Goal: Task Accomplishment & Management: Manage account settings

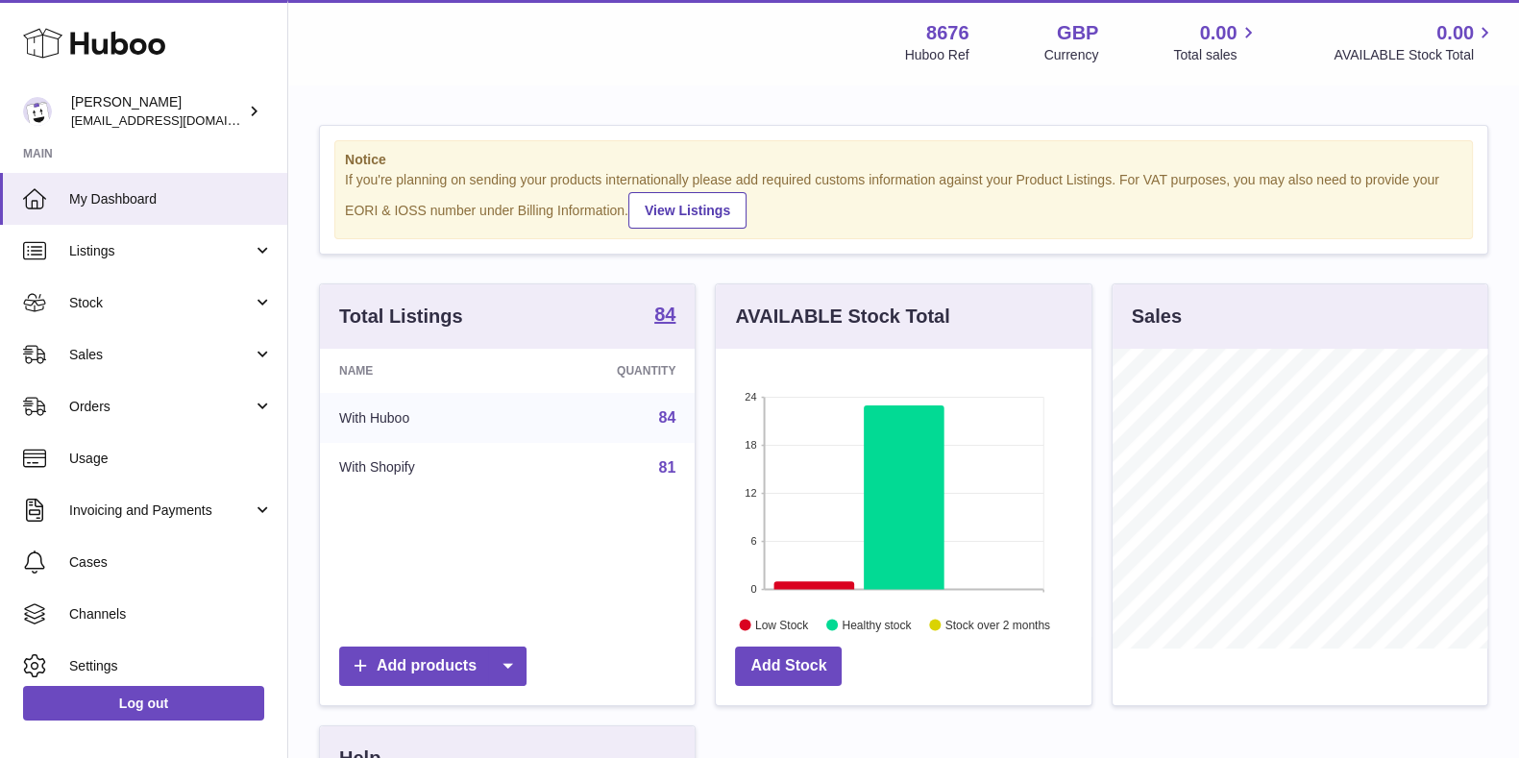
scroll to position [300, 374]
click at [148, 360] on span "Sales" at bounding box center [160, 355] width 183 height 18
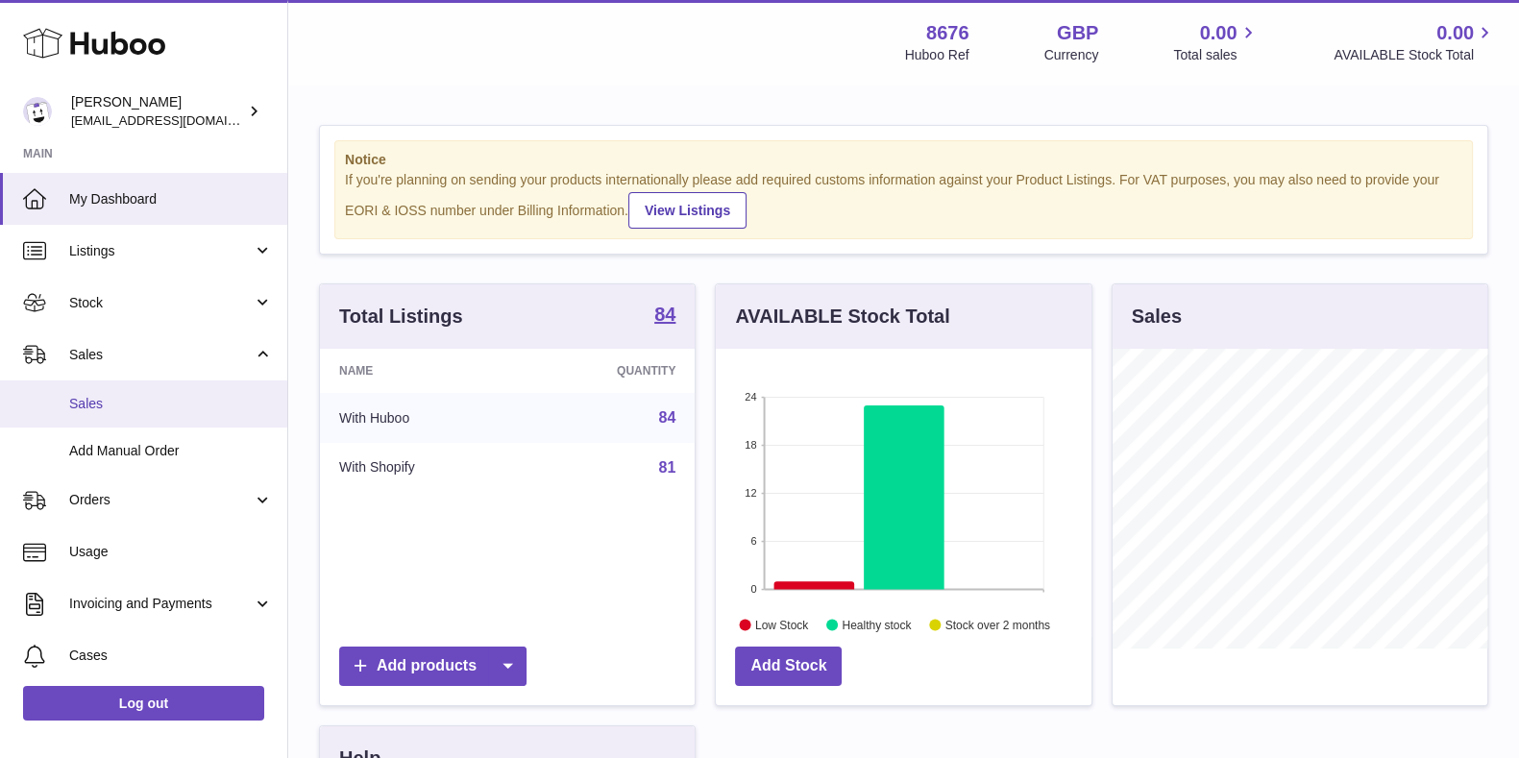
click at [142, 401] on span "Sales" at bounding box center [171, 404] width 204 height 18
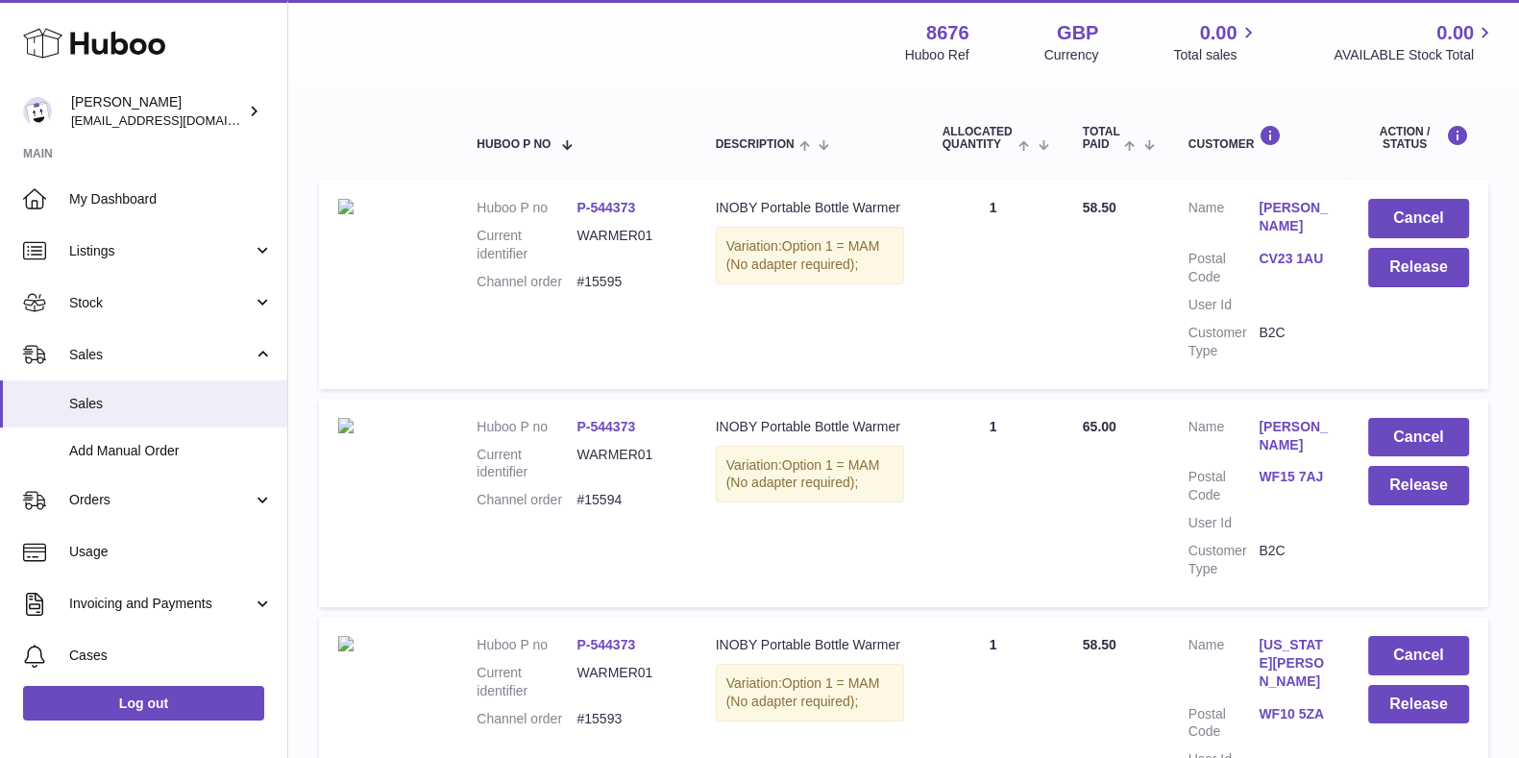
scroll to position [360, 0]
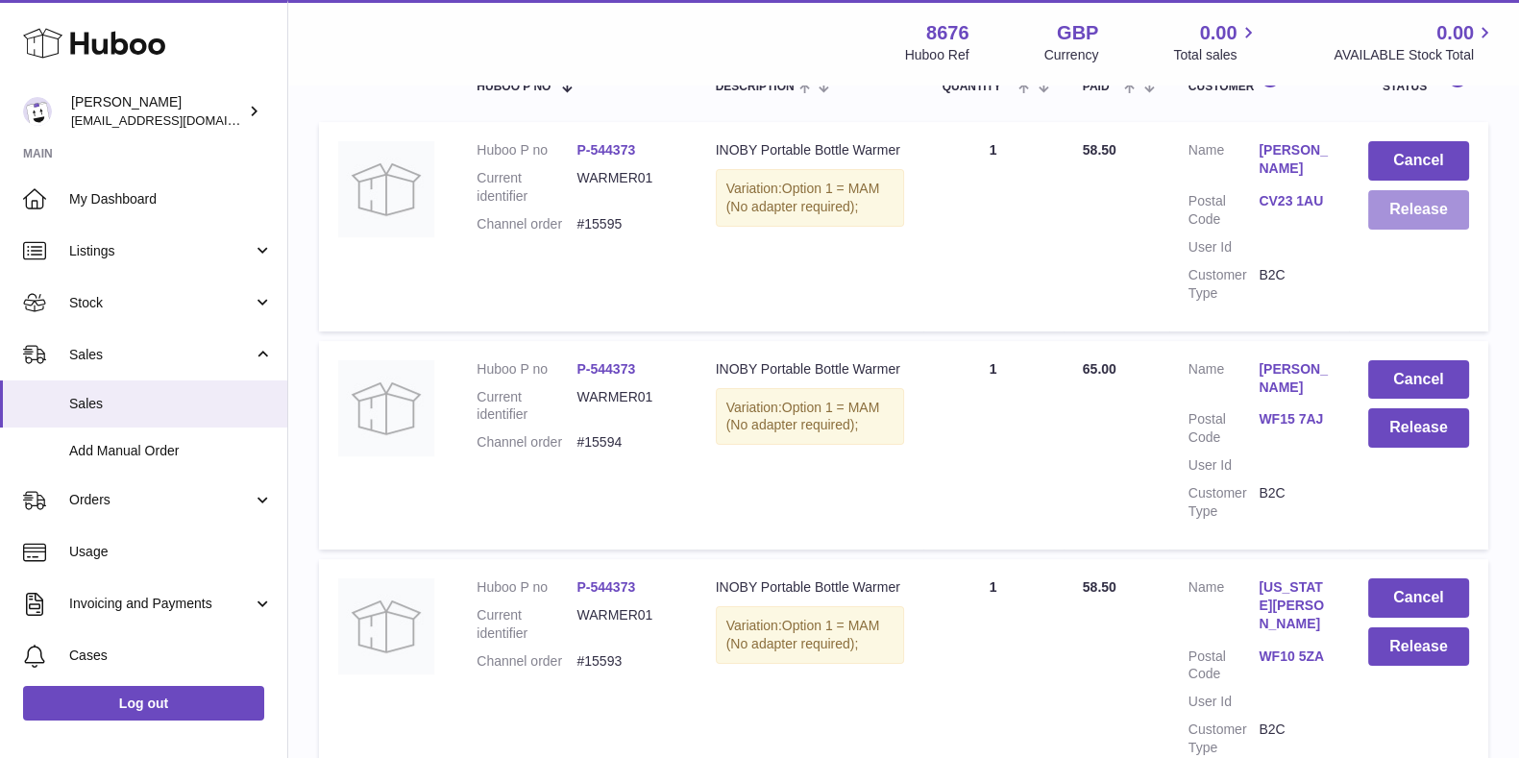
click at [1422, 203] on button "Release" at bounding box center [1418, 209] width 101 height 39
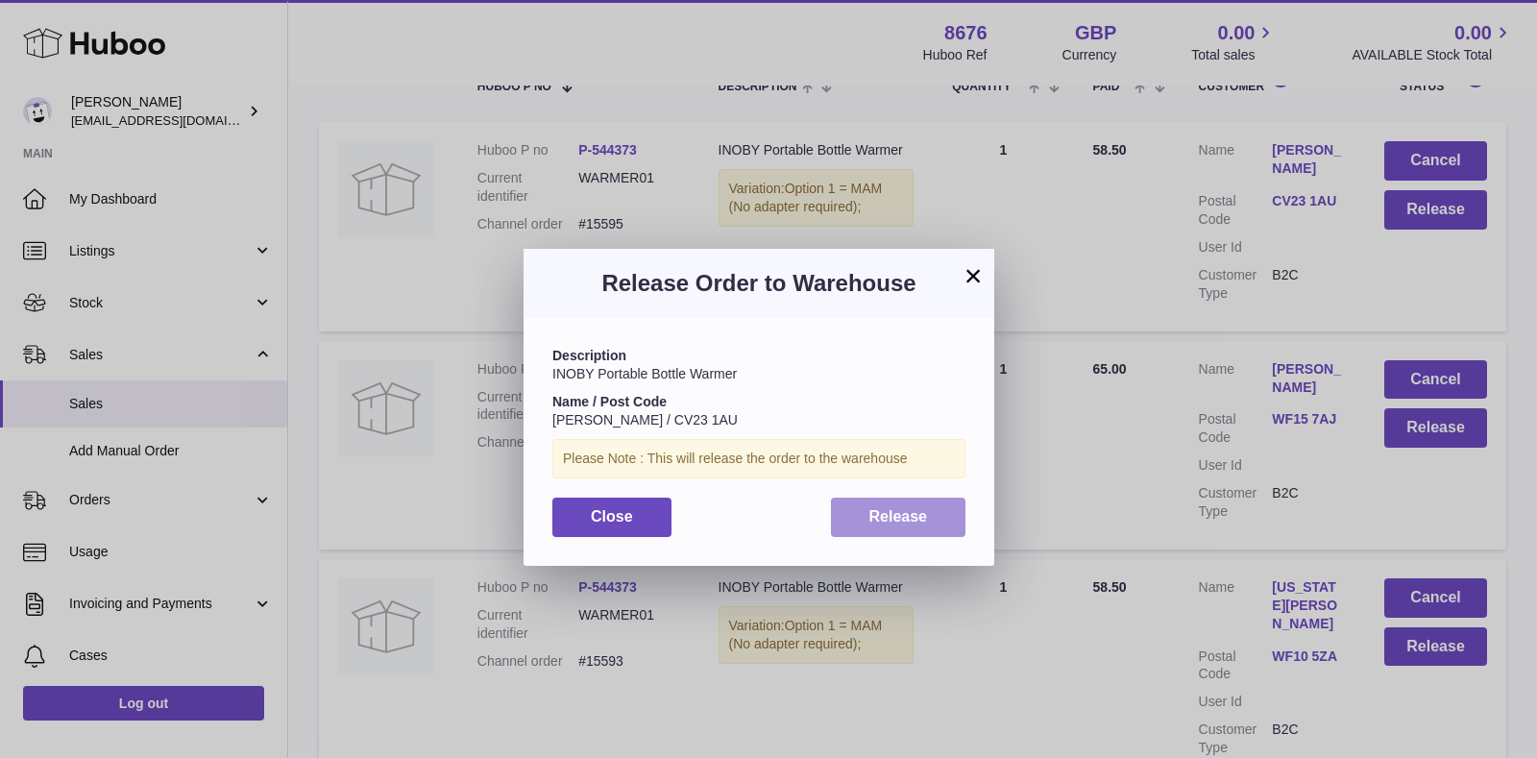
click at [927, 508] on button "Release" at bounding box center [898, 517] width 135 height 39
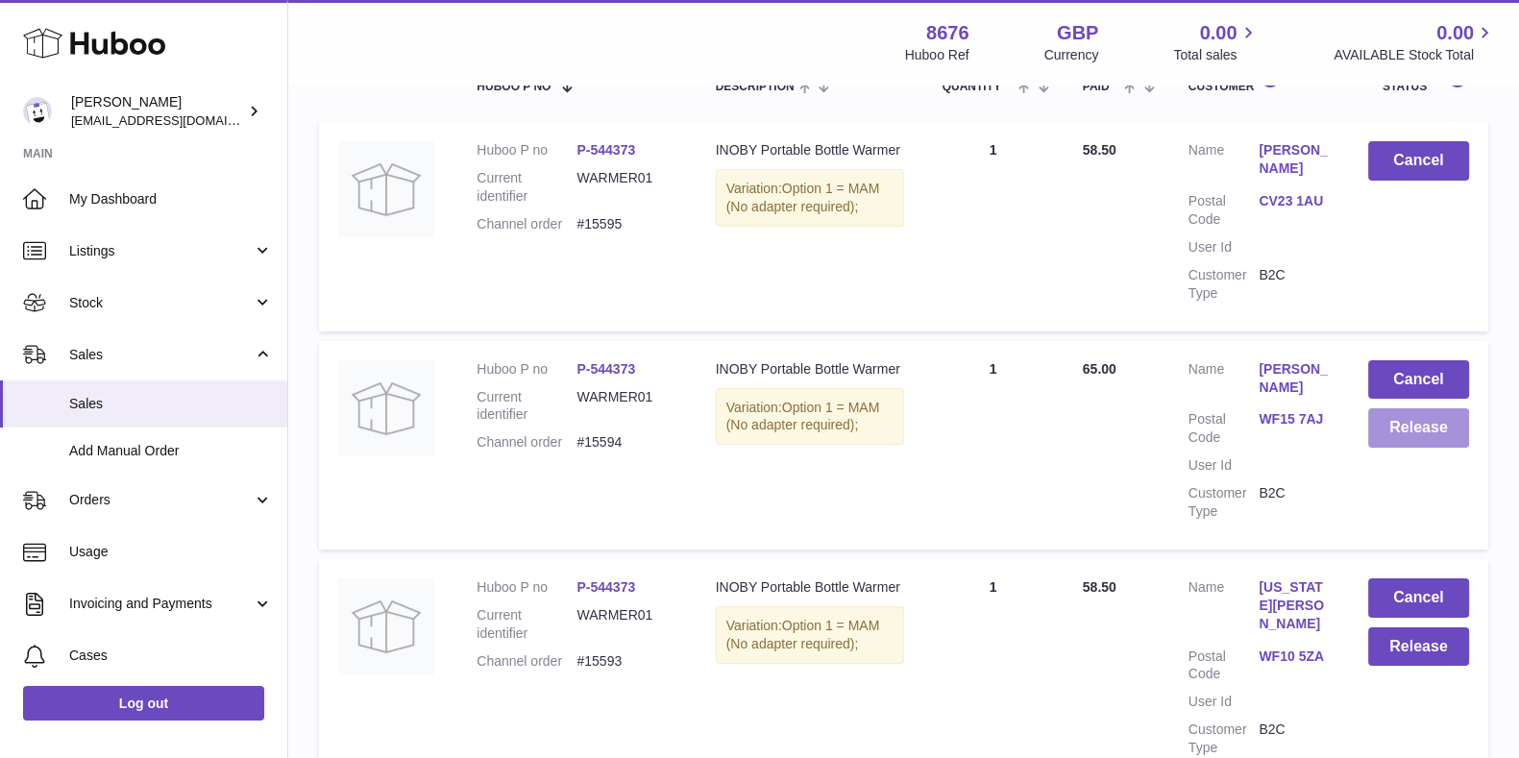
click at [1407, 423] on button "Release" at bounding box center [1418, 427] width 101 height 39
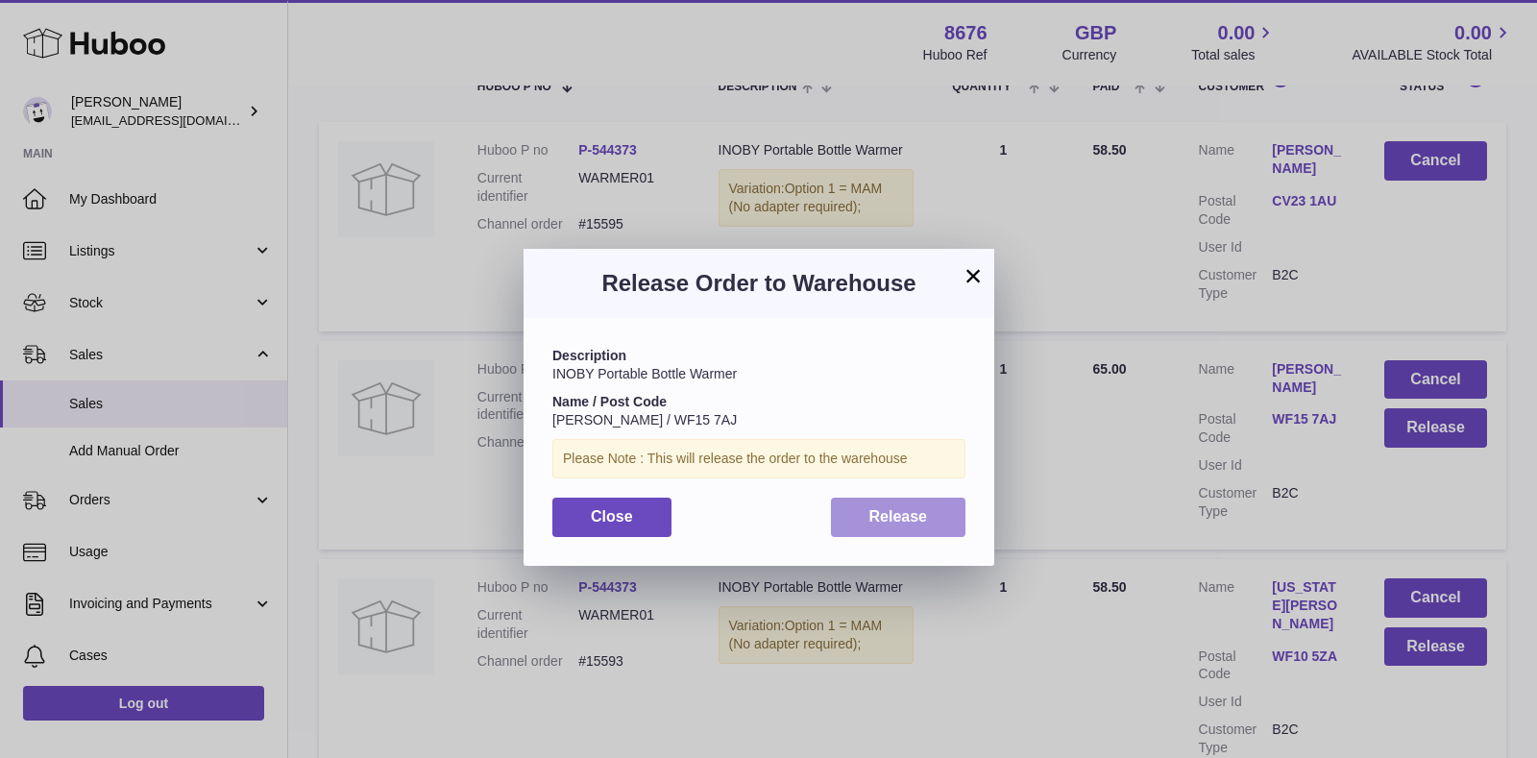
click at [903, 505] on button "Release" at bounding box center [898, 517] width 135 height 39
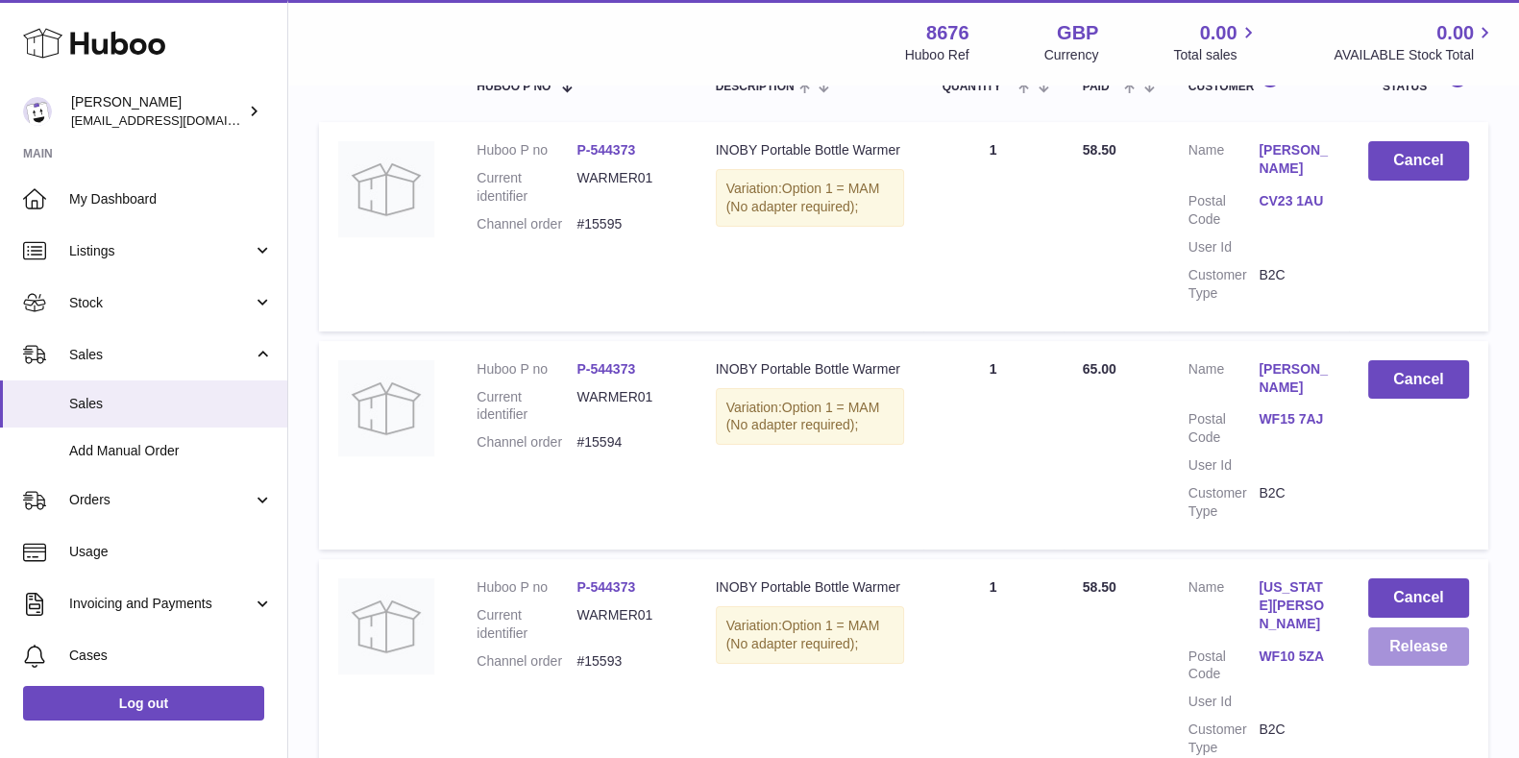
click at [1441, 632] on button "Release" at bounding box center [1418, 646] width 101 height 39
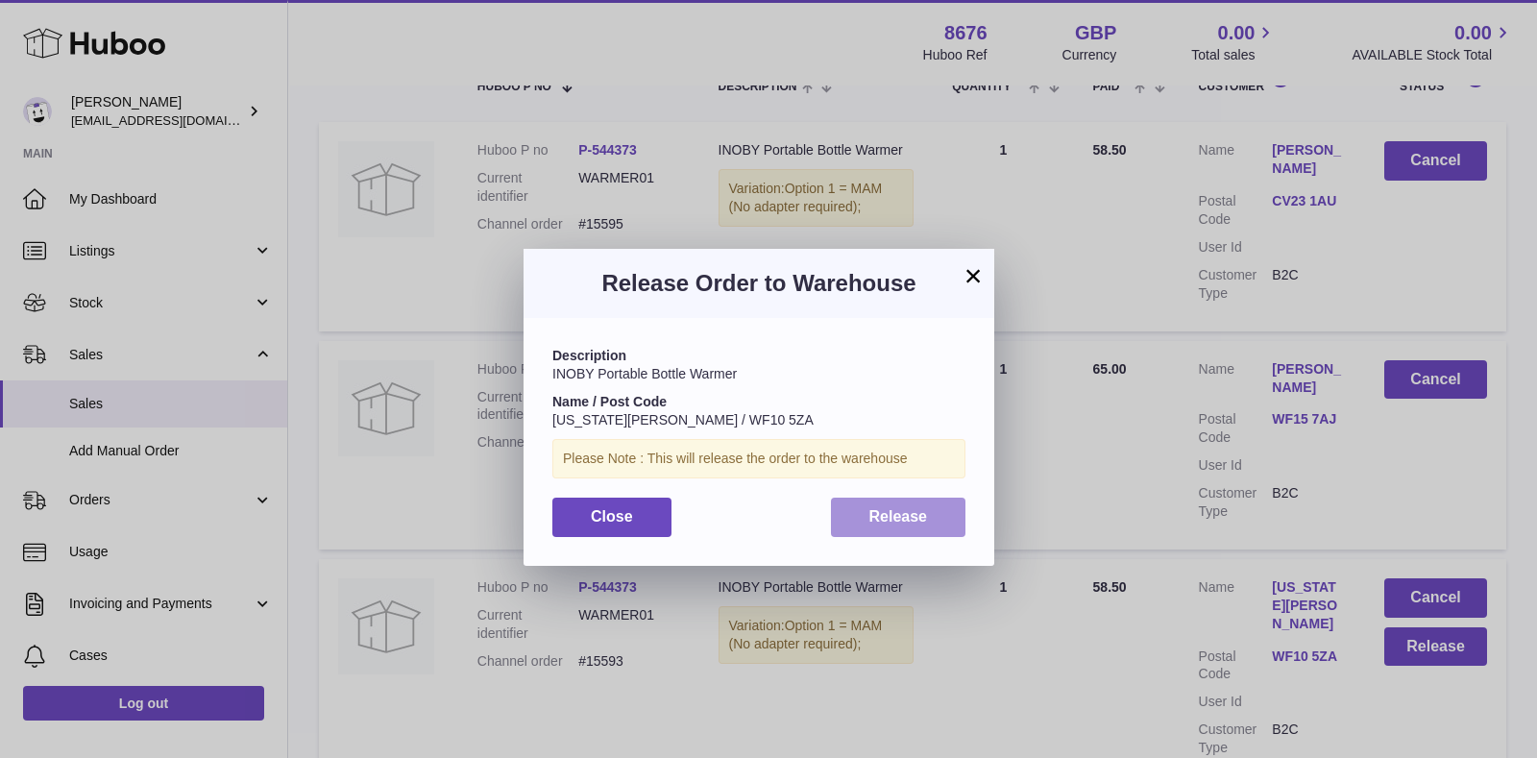
click at [910, 501] on button "Release" at bounding box center [898, 517] width 135 height 39
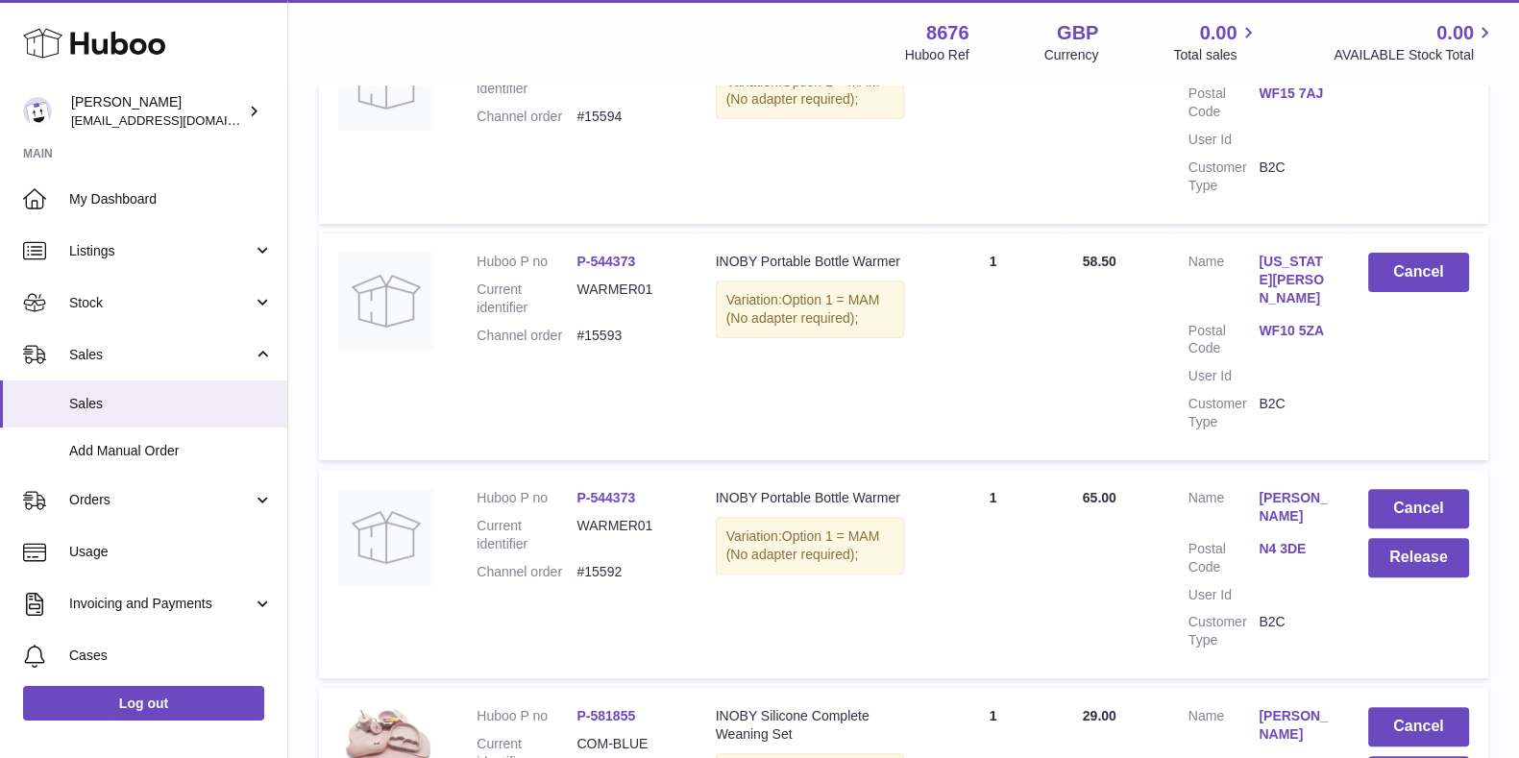
scroll to position [721, 0]
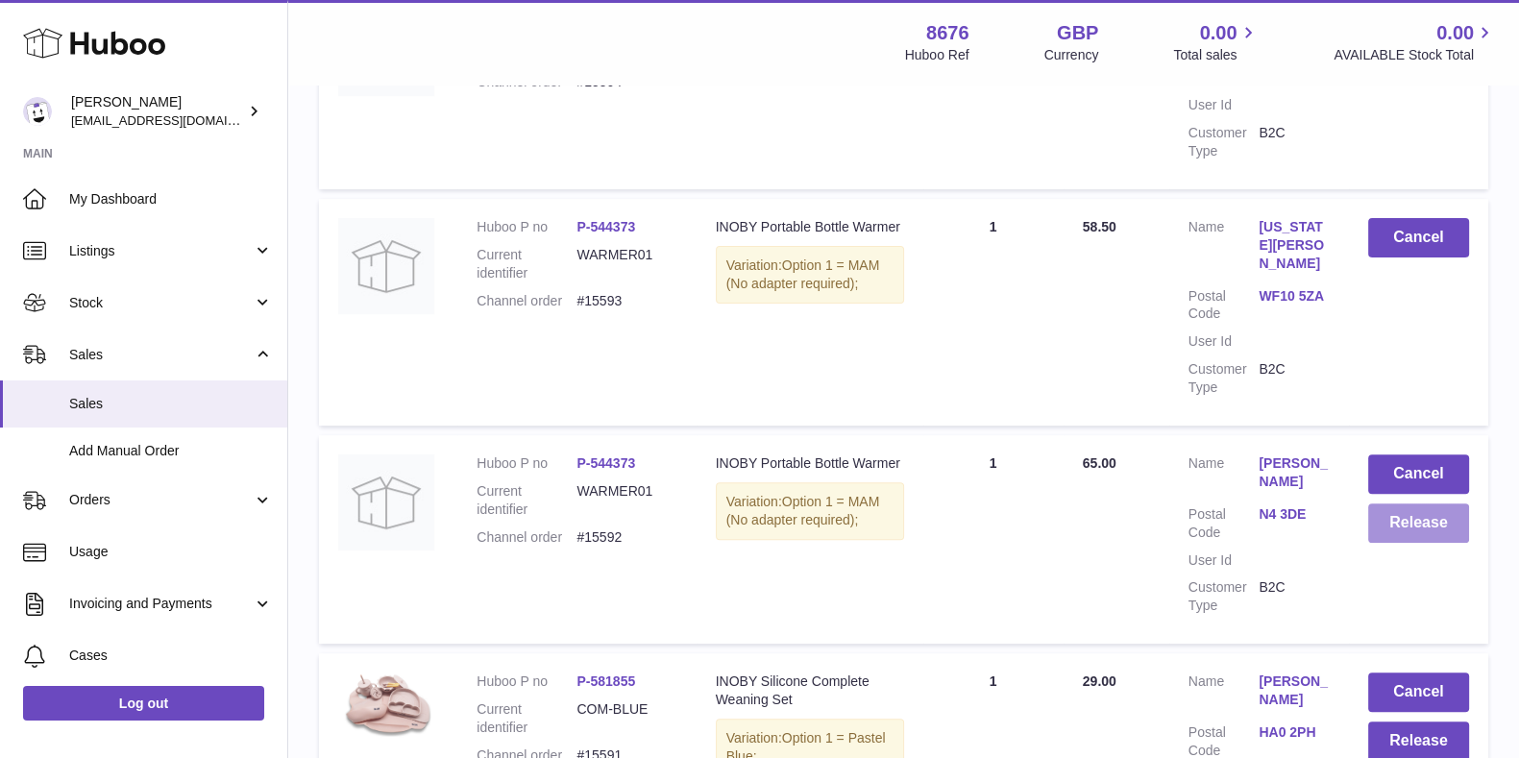
click at [1391, 503] on button "Release" at bounding box center [1418, 522] width 101 height 39
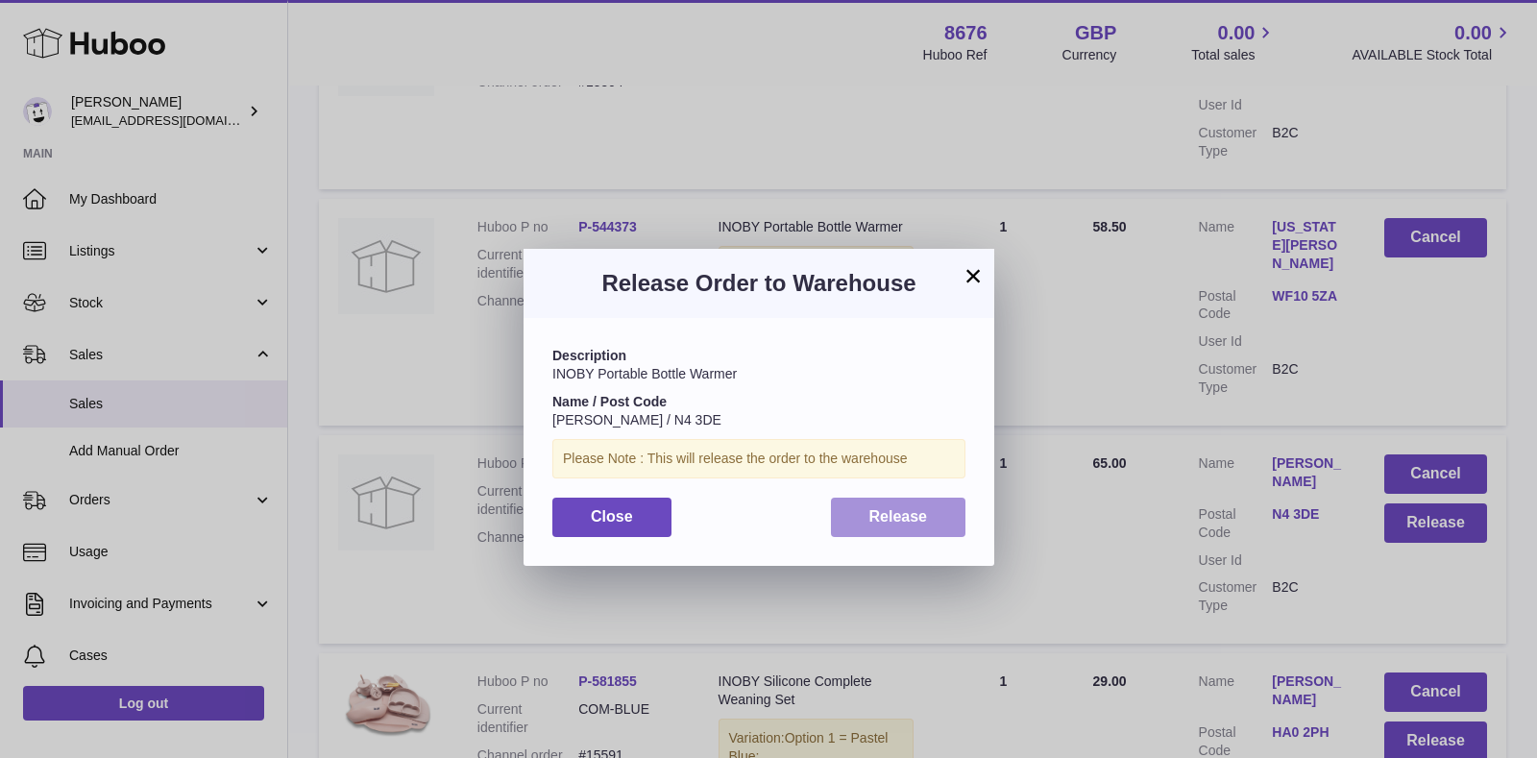
click at [850, 501] on button "Release" at bounding box center [898, 517] width 135 height 39
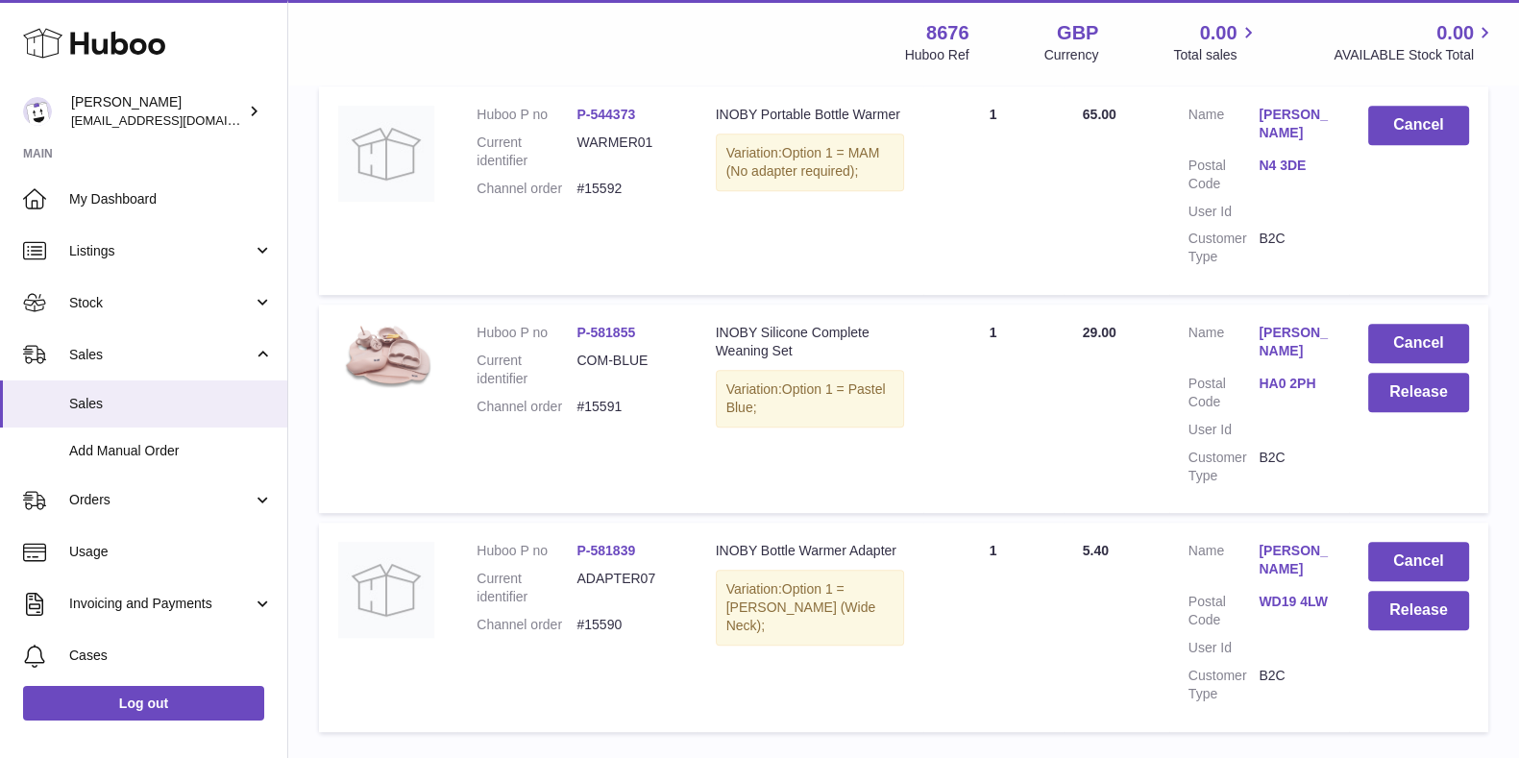
scroll to position [1081, 0]
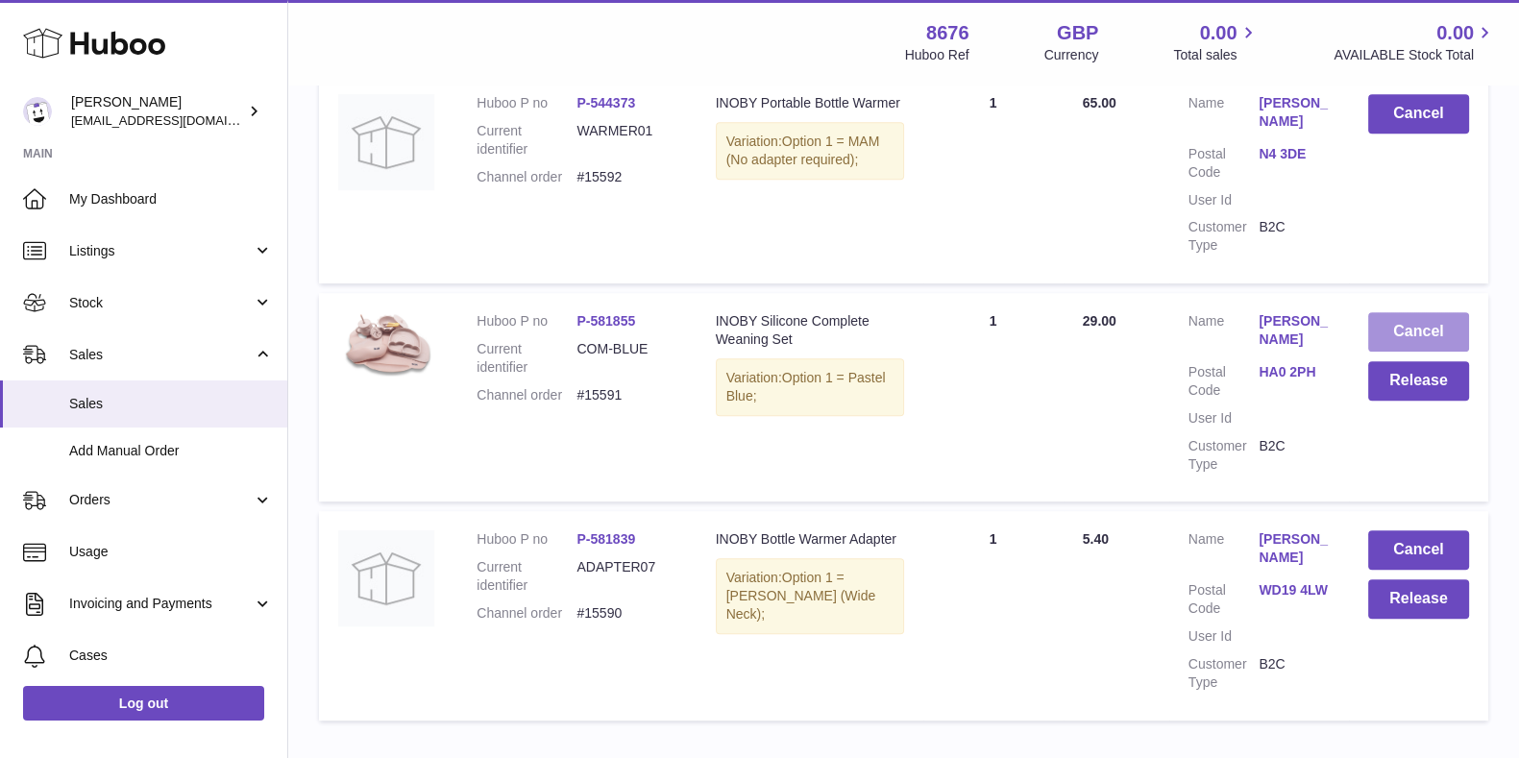
click at [1403, 312] on button "Cancel" at bounding box center [1418, 331] width 101 height 39
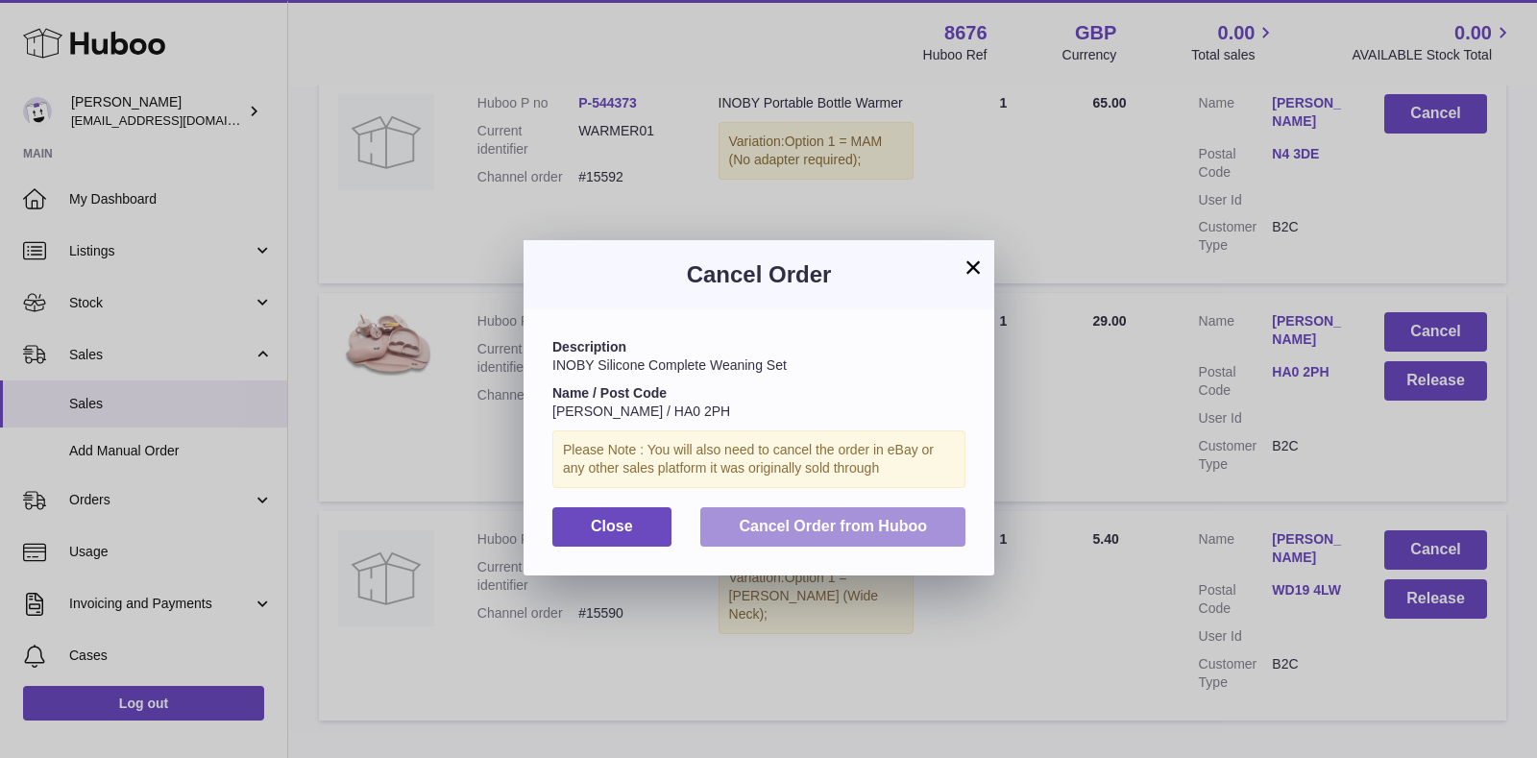
click at [795, 529] on span "Cancel Order from Huboo" at bounding box center [833, 526] width 188 height 16
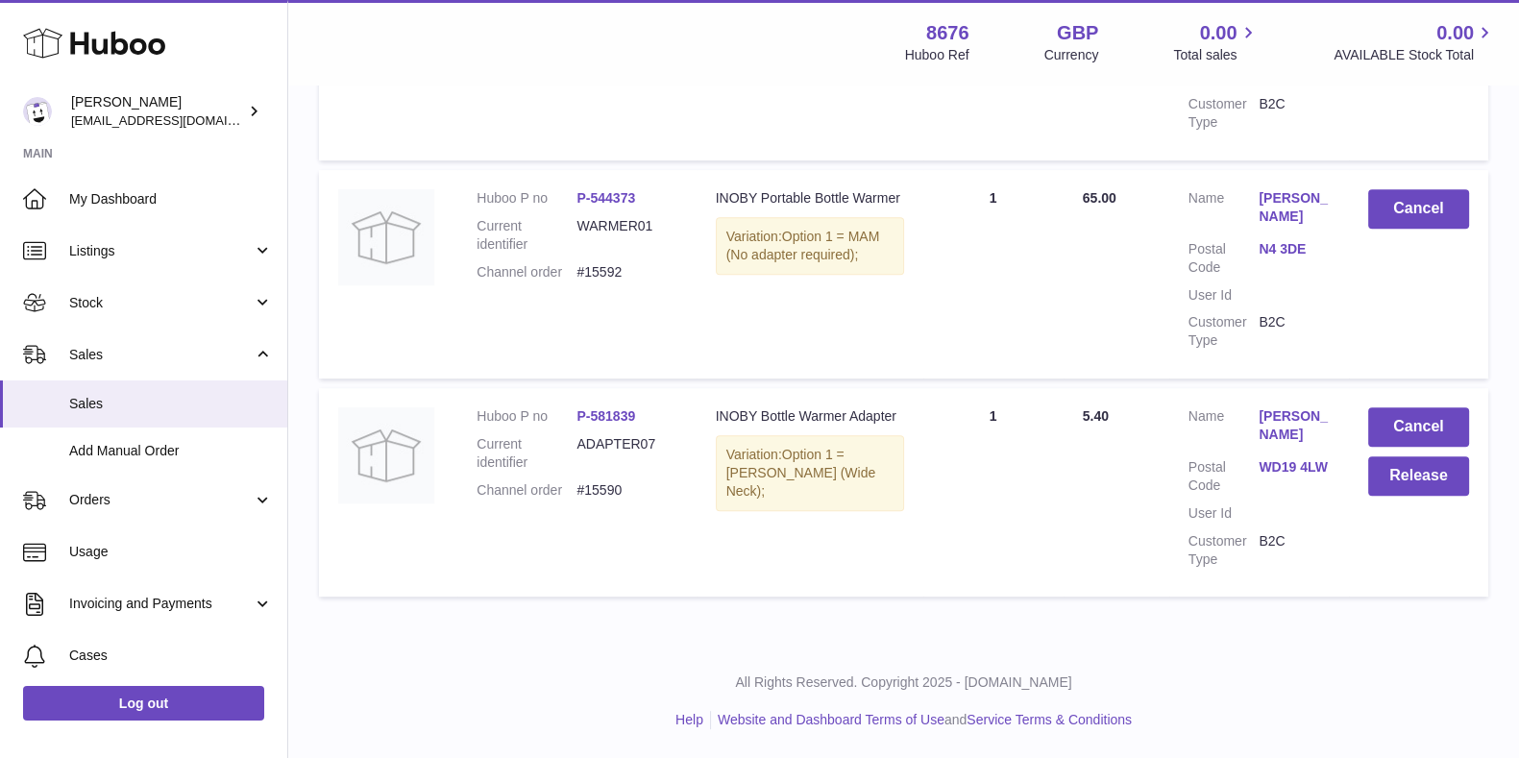
scroll to position [949, 0]
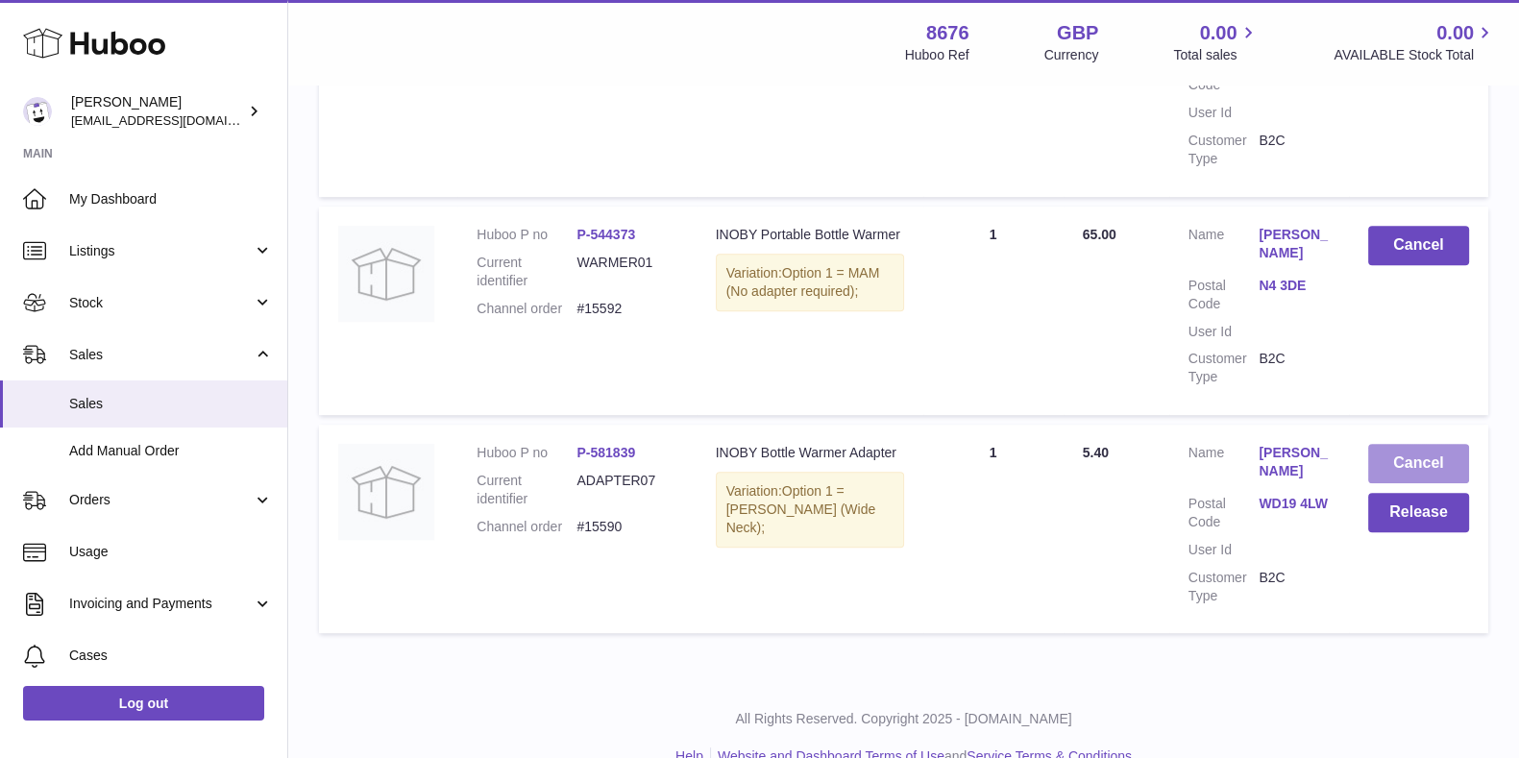
click at [1431, 444] on button "Cancel" at bounding box center [1418, 463] width 101 height 39
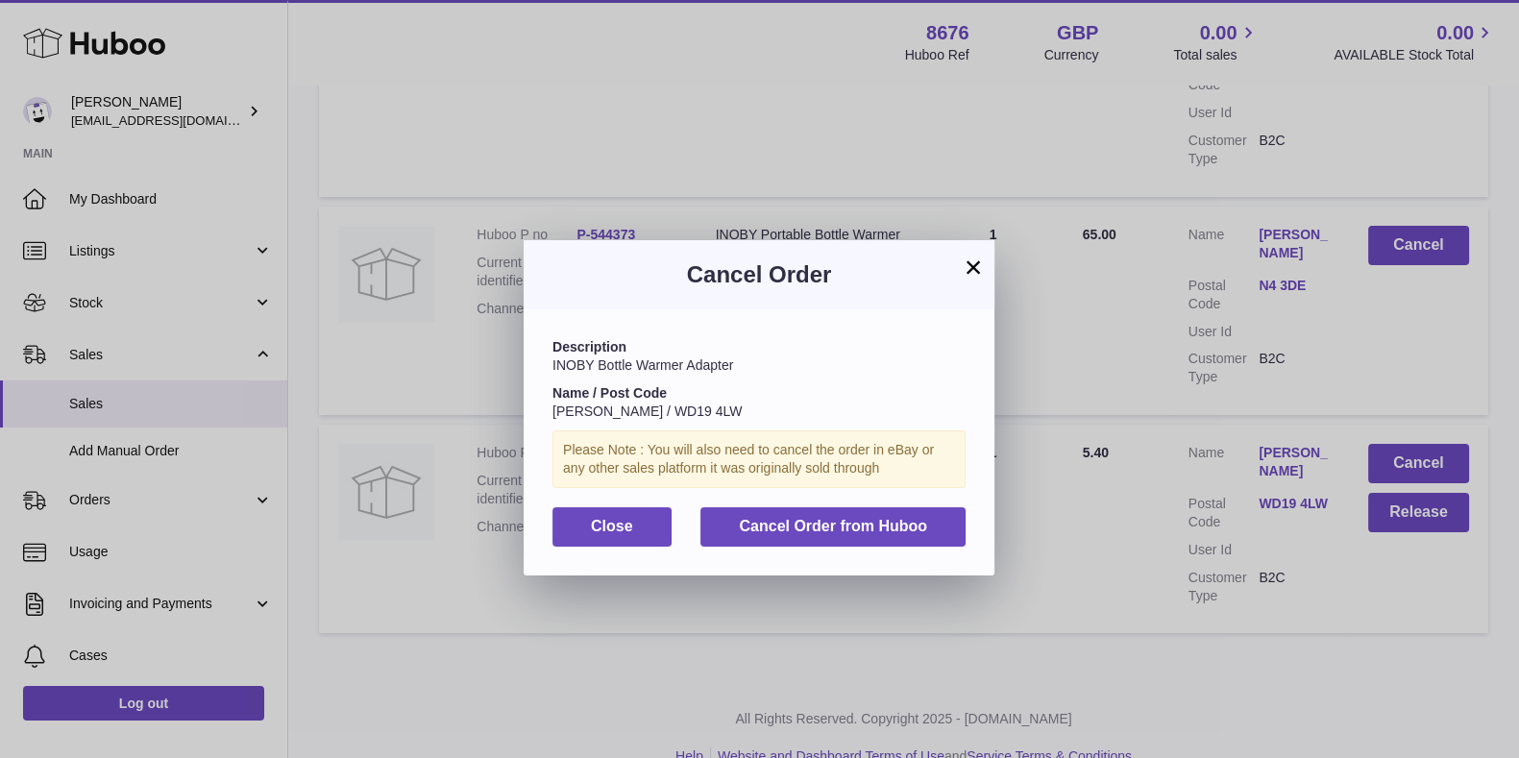
scroll to position [931, 0]
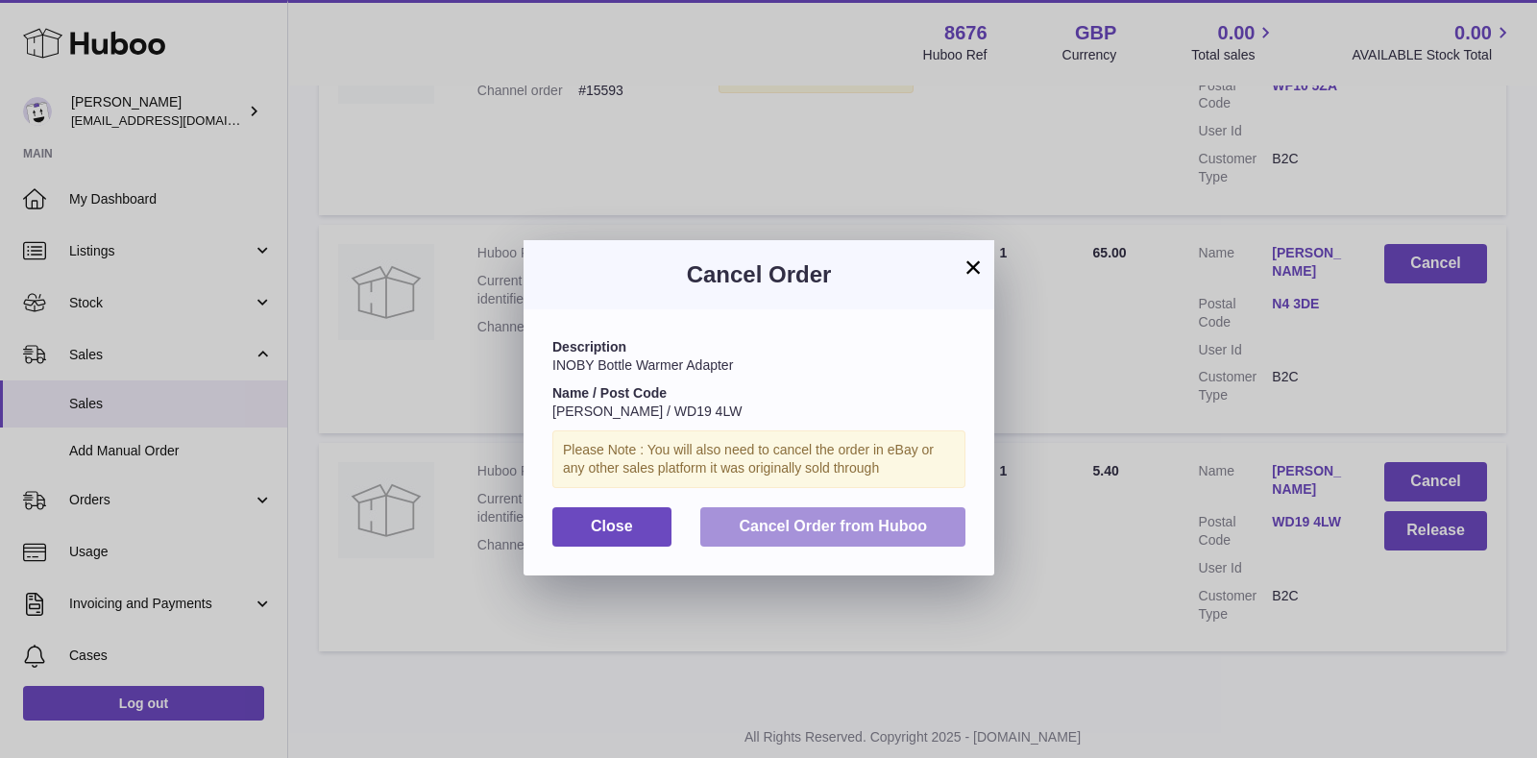
click at [892, 541] on button "Cancel Order from Huboo" at bounding box center [832, 526] width 265 height 39
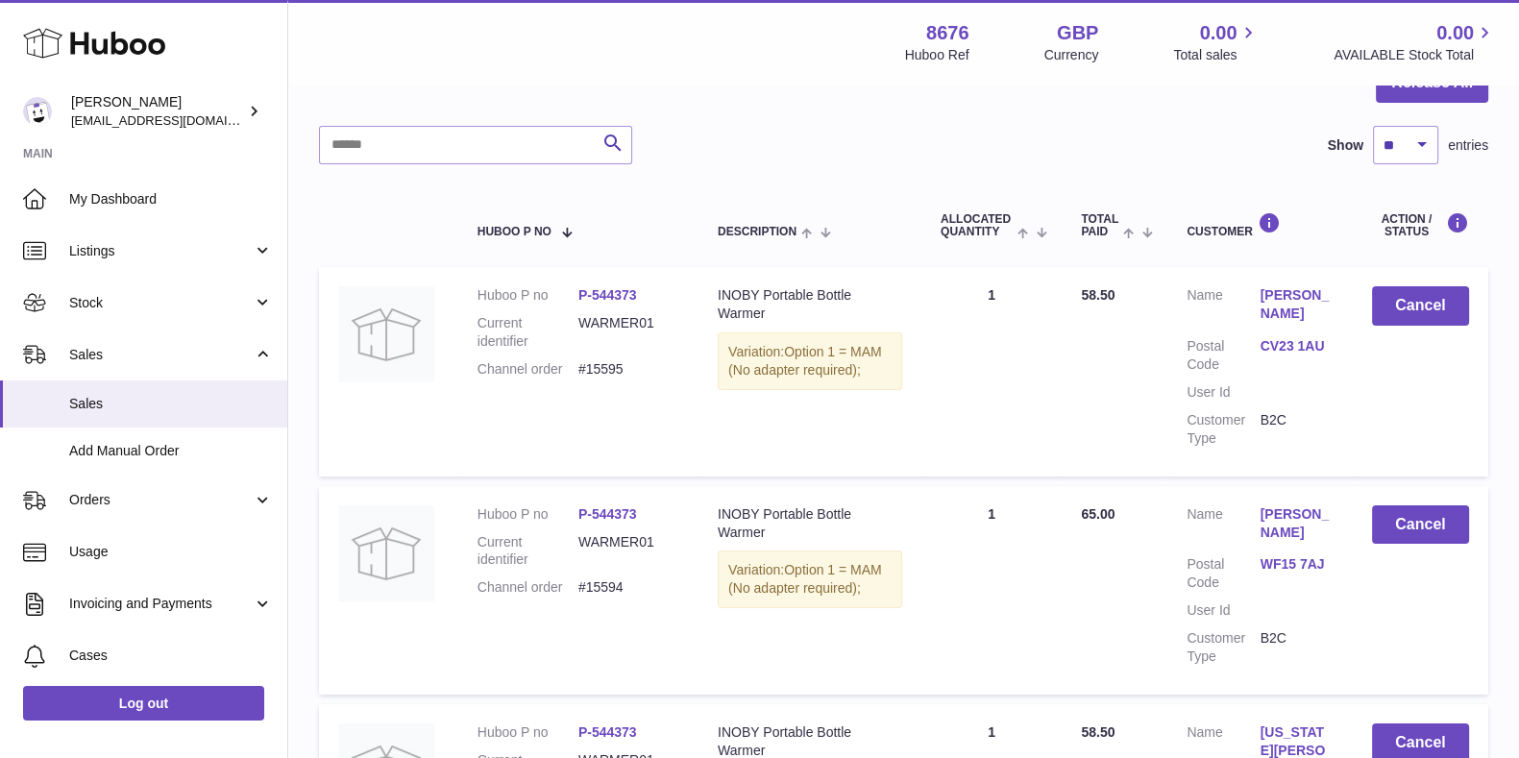
scroll to position [130, 0]
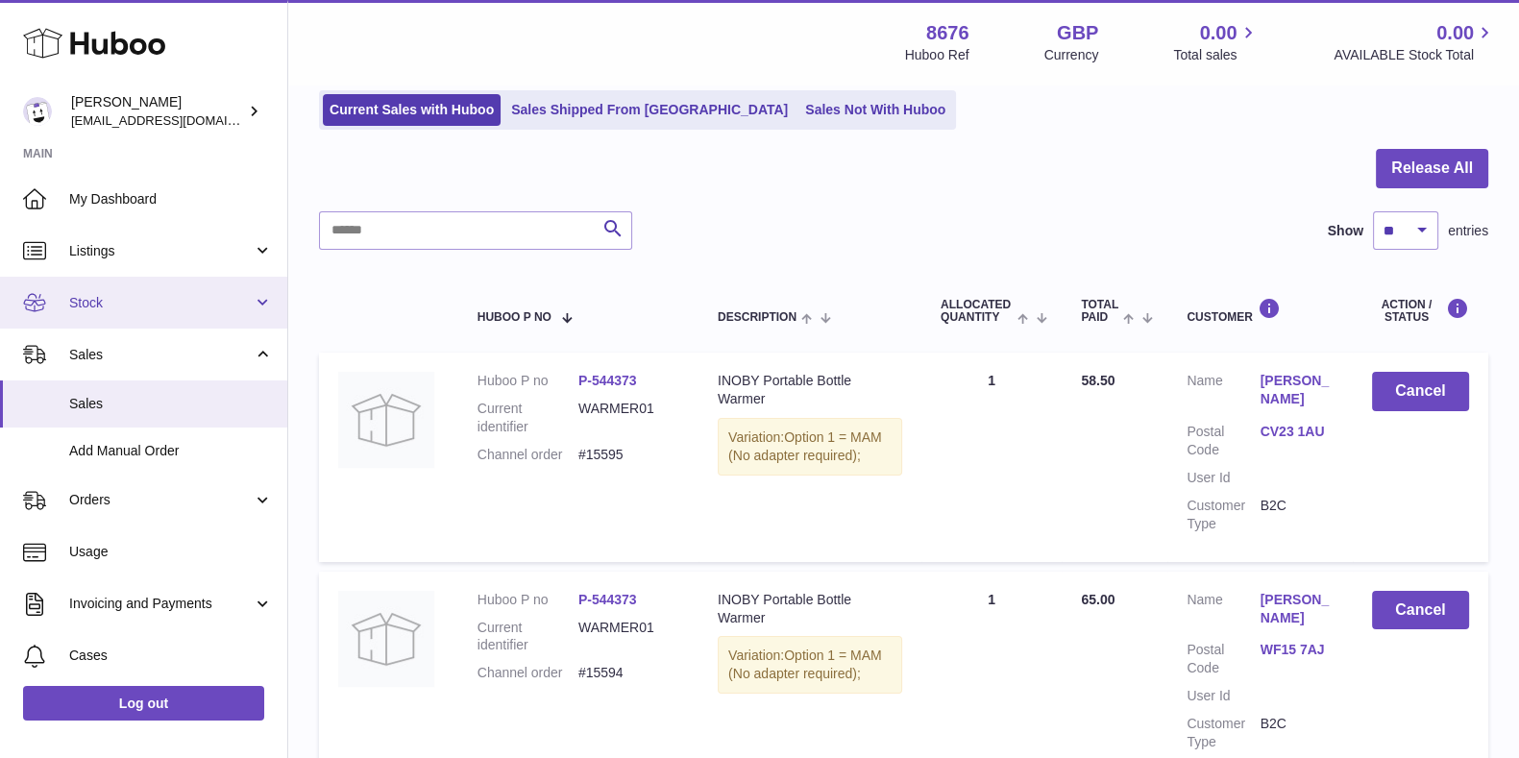
click at [160, 305] on span "Stock" at bounding box center [160, 303] width 183 height 18
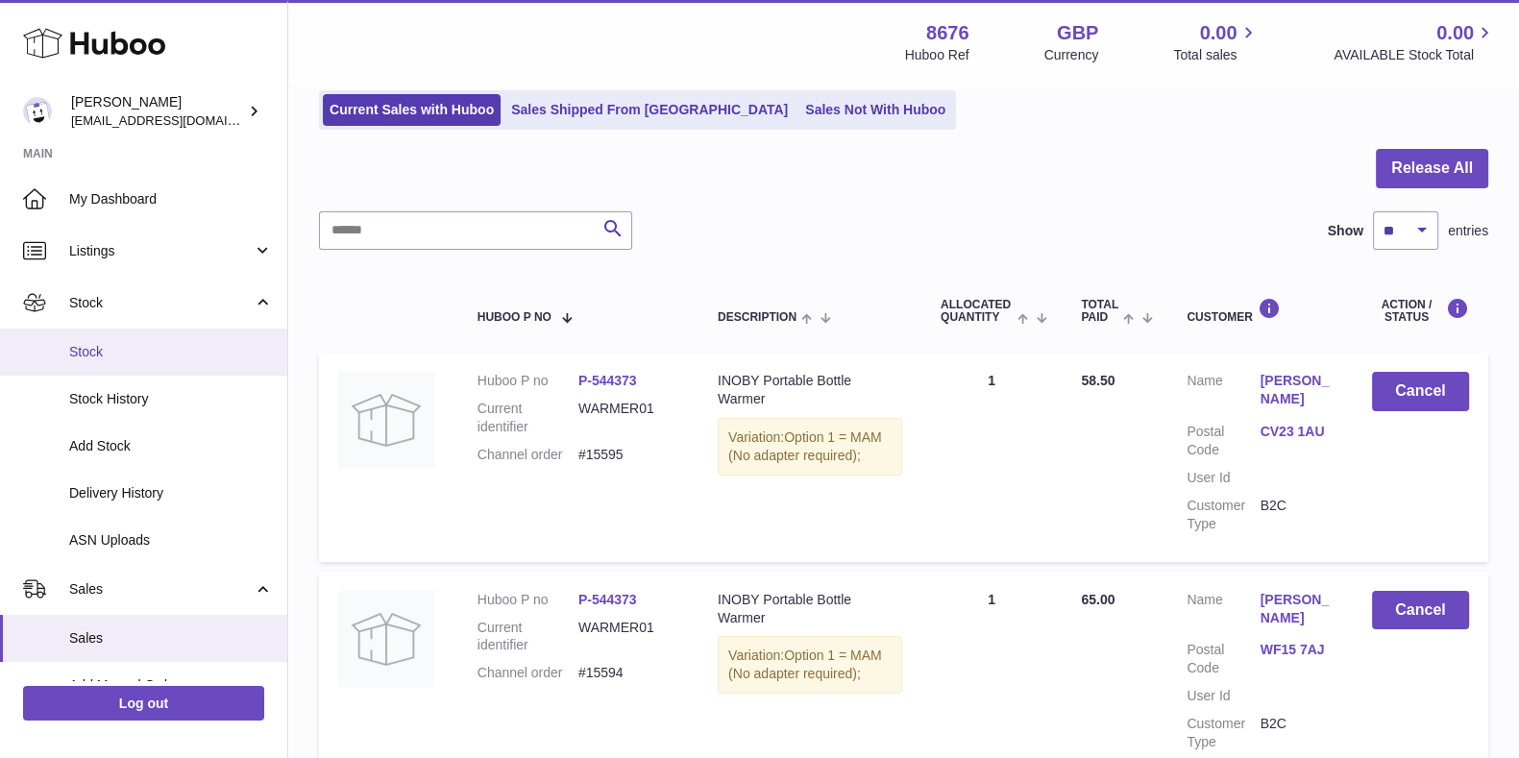
click at [130, 338] on link "Stock" at bounding box center [143, 352] width 287 height 47
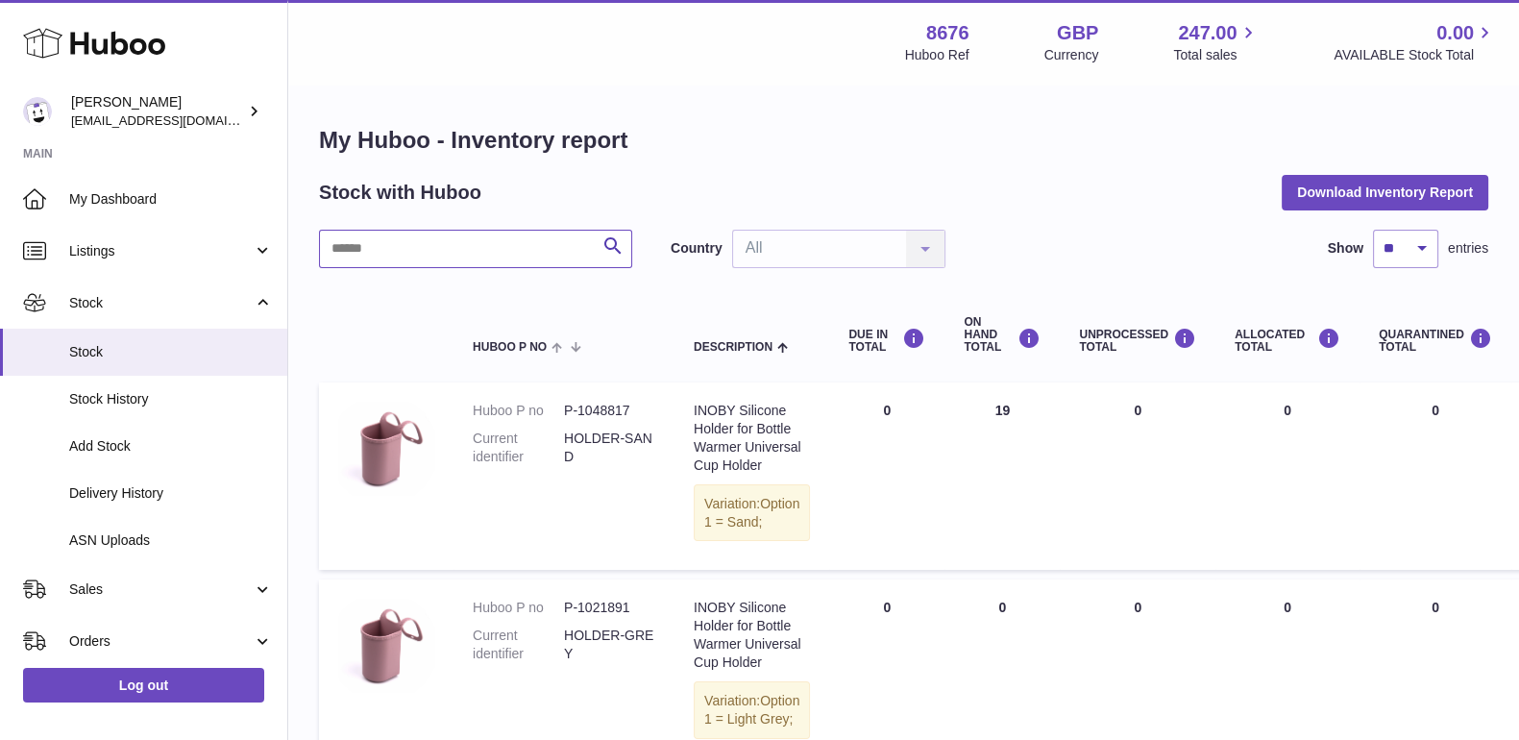
click at [408, 252] on input "text" at bounding box center [475, 249] width 313 height 38
type input "********"
